Goal: Find specific page/section: Find specific page/section

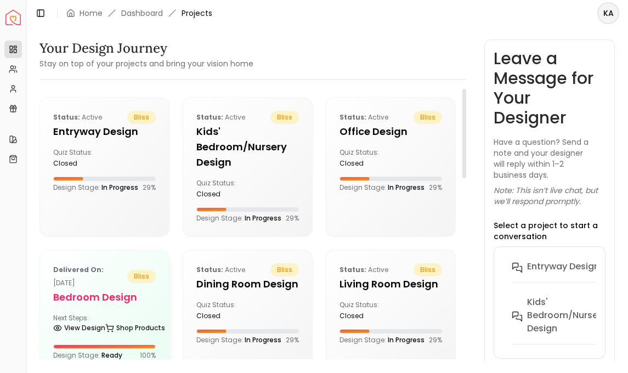
click at [115, 274] on p "Delivered on: [DATE]" at bounding box center [90, 276] width 74 height 26
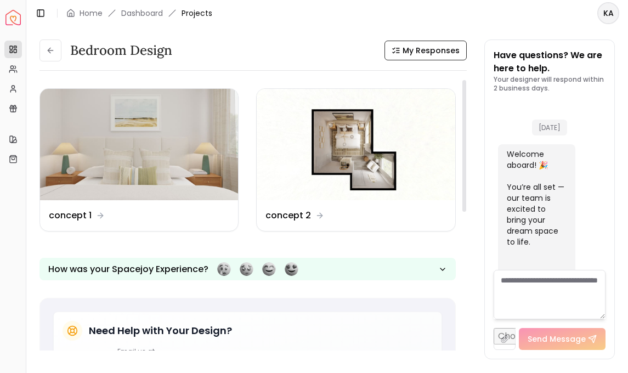
scroll to position [3548, 0]
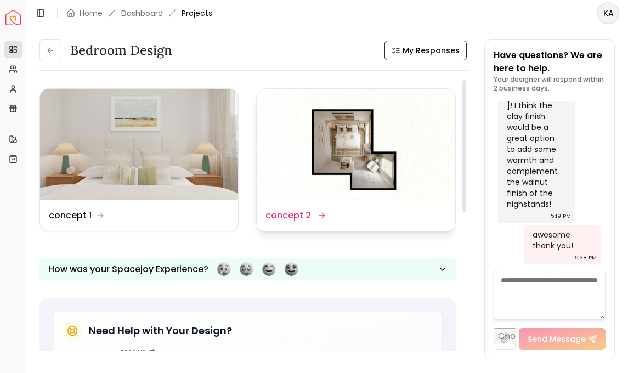
click at [297, 214] on dd "concept 2" at bounding box center [287, 215] width 45 height 13
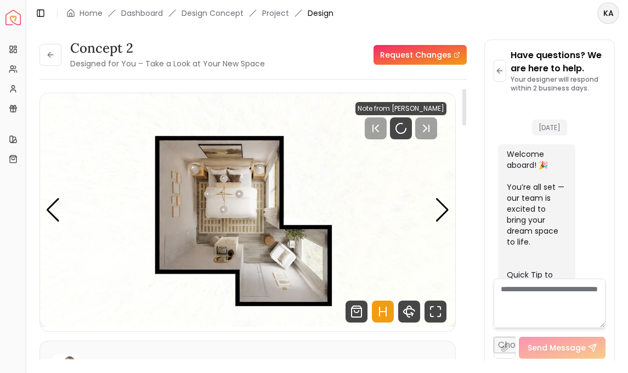
scroll to position [3539, 0]
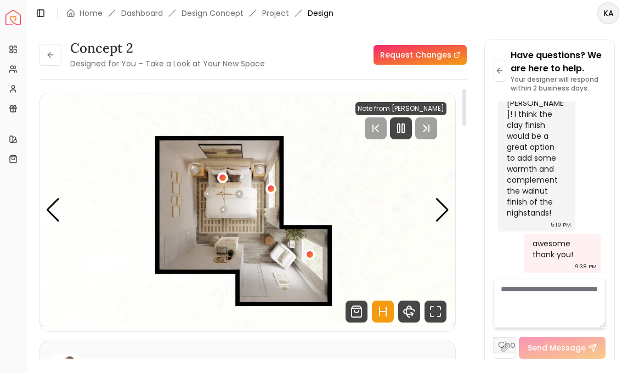
click at [387, 305] on icon "Hotspots Toggle" at bounding box center [383, 311] width 22 height 22
click at [434, 214] on img "1 / 6" at bounding box center [247, 209] width 415 height 233
click at [440, 214] on div "Next slide" at bounding box center [442, 210] width 15 height 24
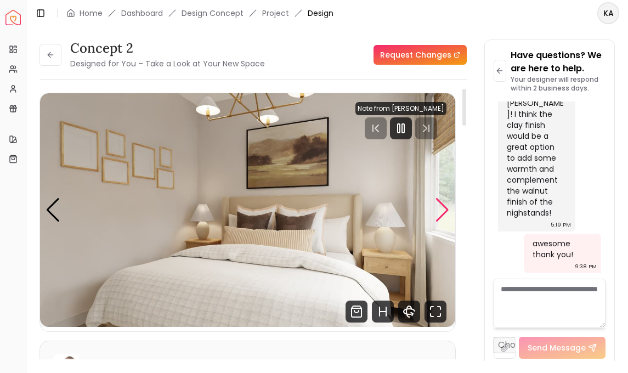
click at [440, 214] on div "Next slide" at bounding box center [442, 210] width 15 height 24
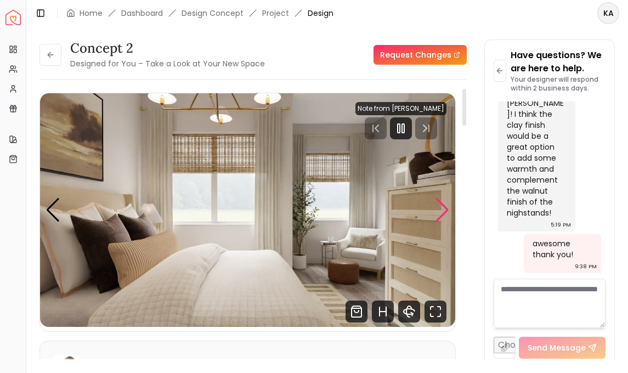
click at [440, 214] on div "Next slide" at bounding box center [442, 210] width 15 height 24
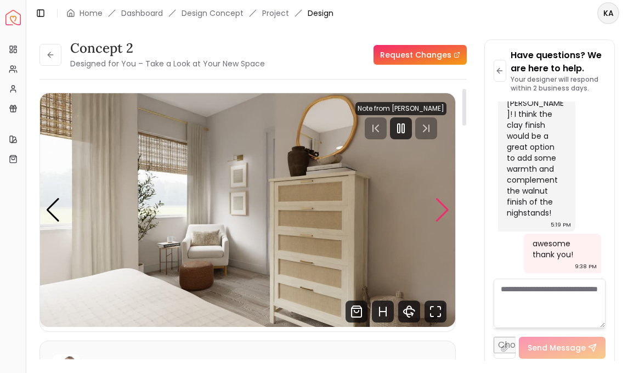
click at [440, 214] on div "Next slide" at bounding box center [442, 210] width 15 height 24
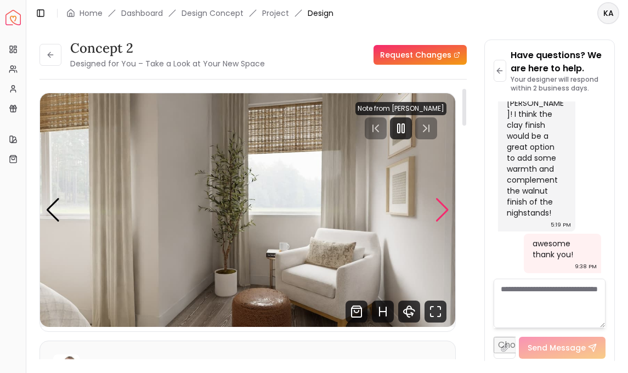
click at [440, 214] on div "Next slide" at bounding box center [442, 210] width 15 height 24
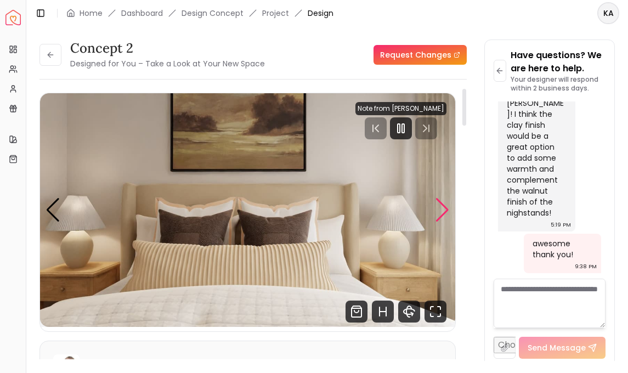
click at [440, 214] on div "Next slide" at bounding box center [442, 210] width 15 height 24
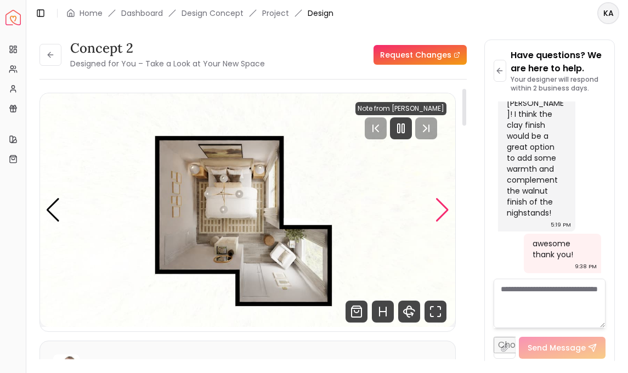
click at [440, 214] on div "Next slide" at bounding box center [442, 210] width 15 height 24
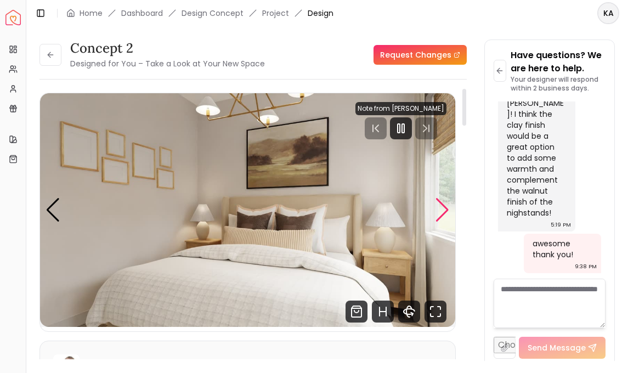
click at [440, 214] on div "Next slide" at bounding box center [442, 210] width 15 height 24
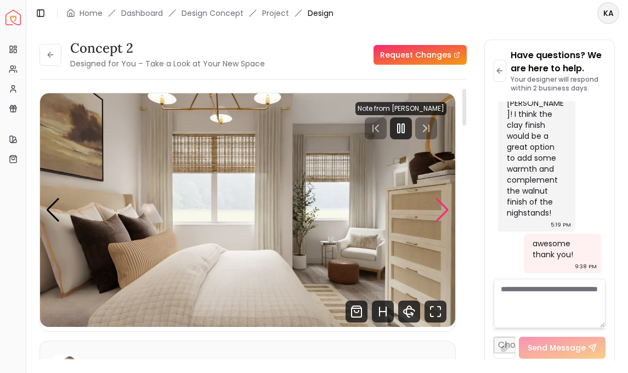
click at [440, 214] on div "Next slide" at bounding box center [442, 210] width 15 height 24
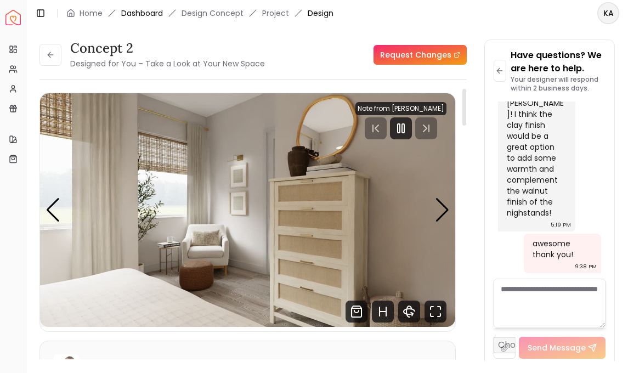
click at [146, 16] on link "Dashboard" at bounding box center [142, 13] width 42 height 11
